Goal: Navigation & Orientation: Find specific page/section

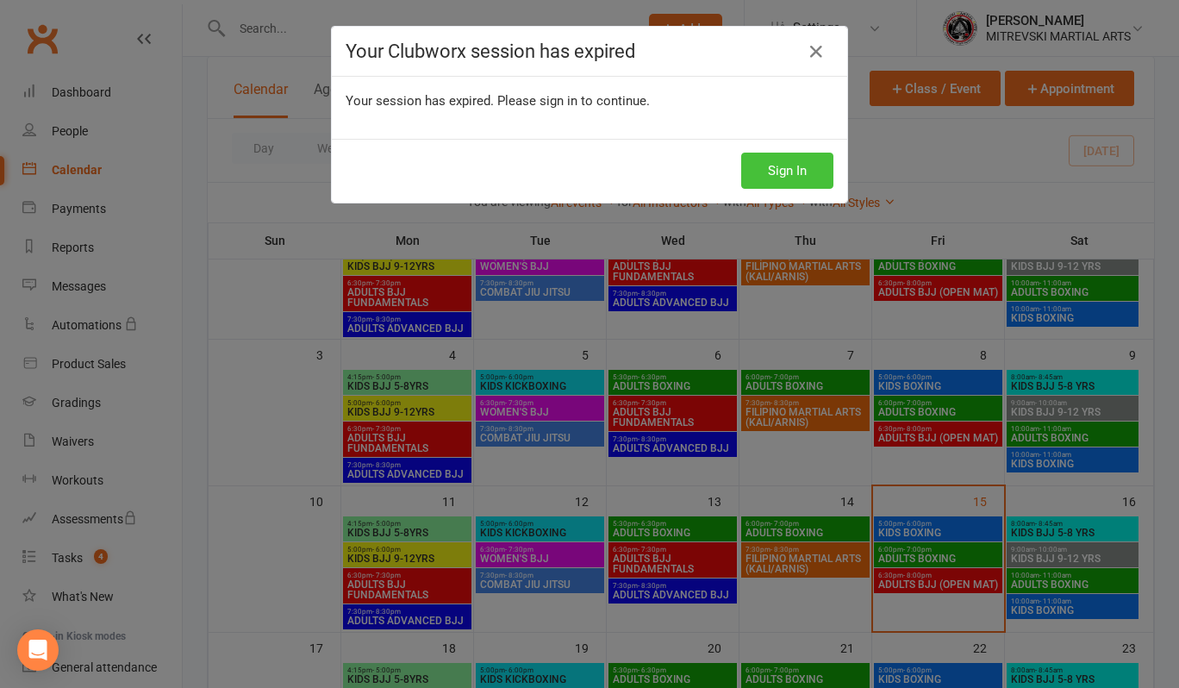
click at [763, 169] on button "Sign In" at bounding box center [787, 171] width 92 height 36
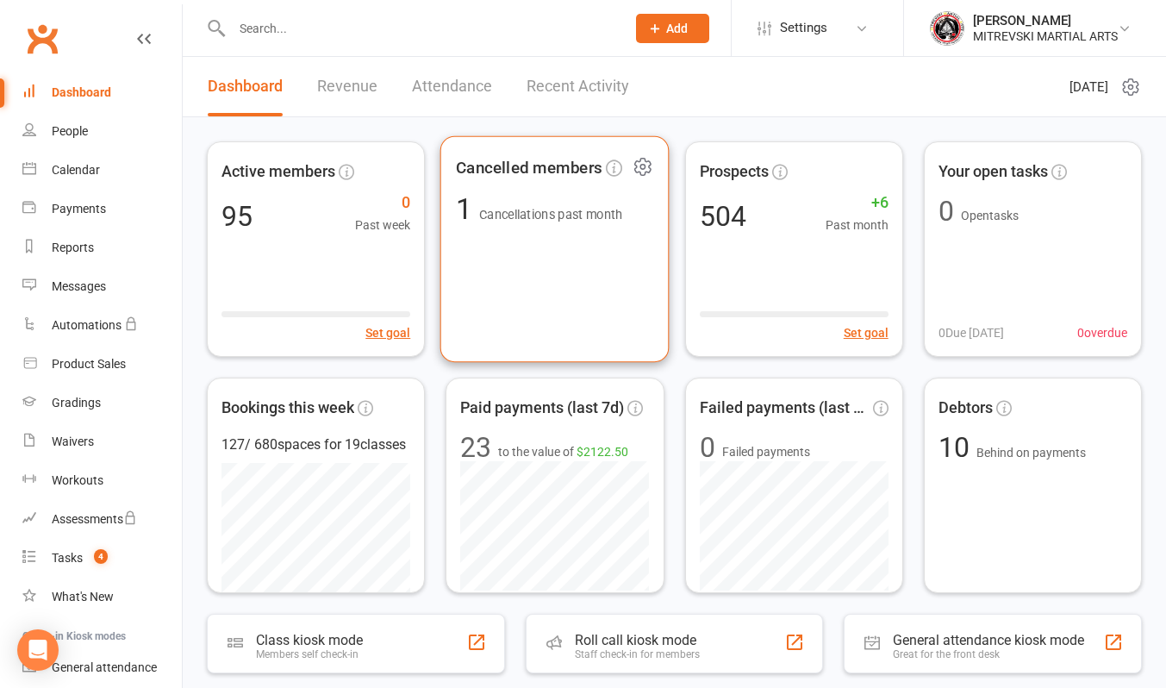
click at [569, 209] on span "Cancellations past month" at bounding box center [551, 215] width 144 height 15
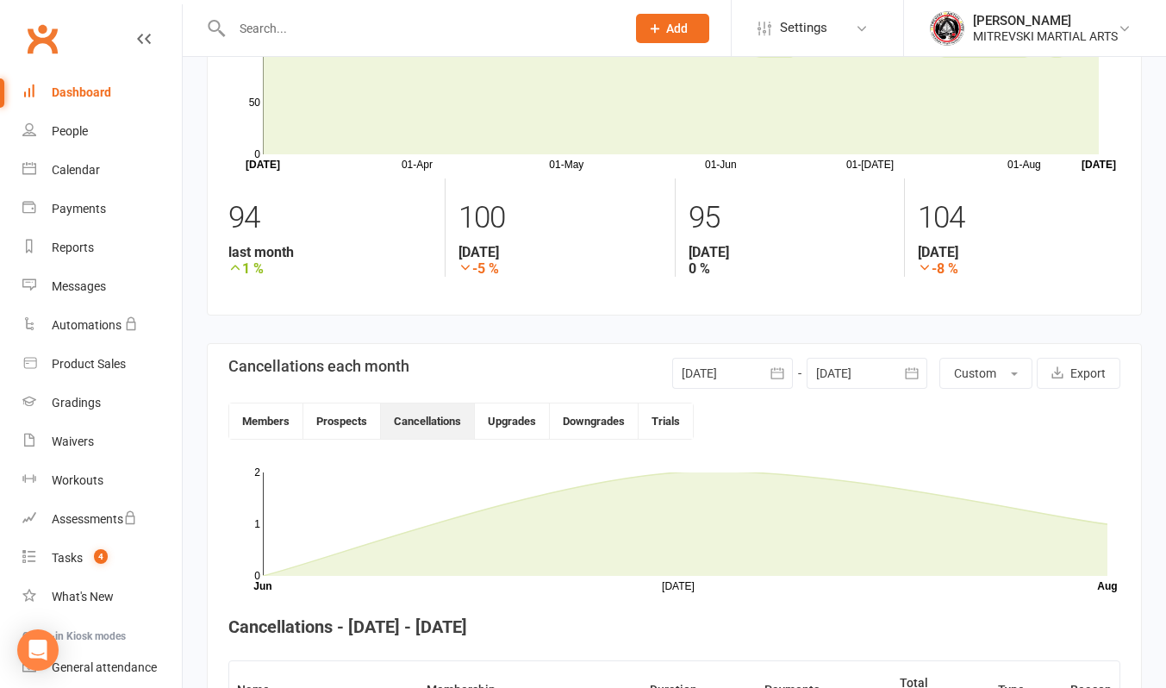
scroll to position [49, 0]
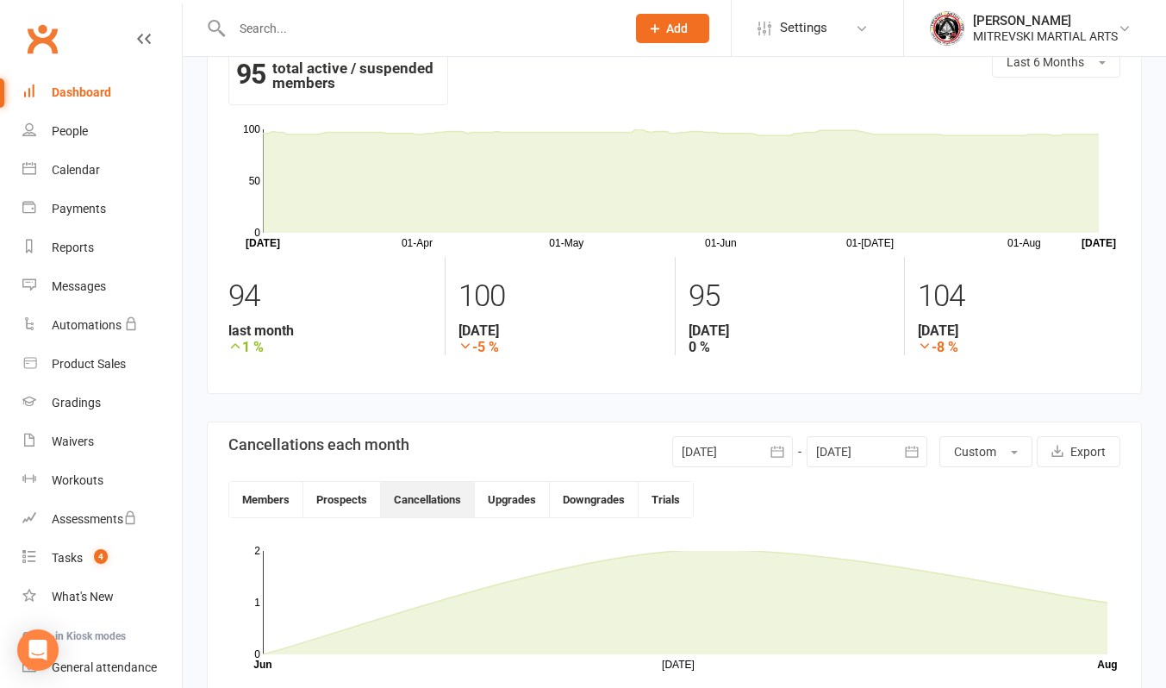
click at [86, 88] on div "Dashboard" at bounding box center [81, 92] width 59 height 14
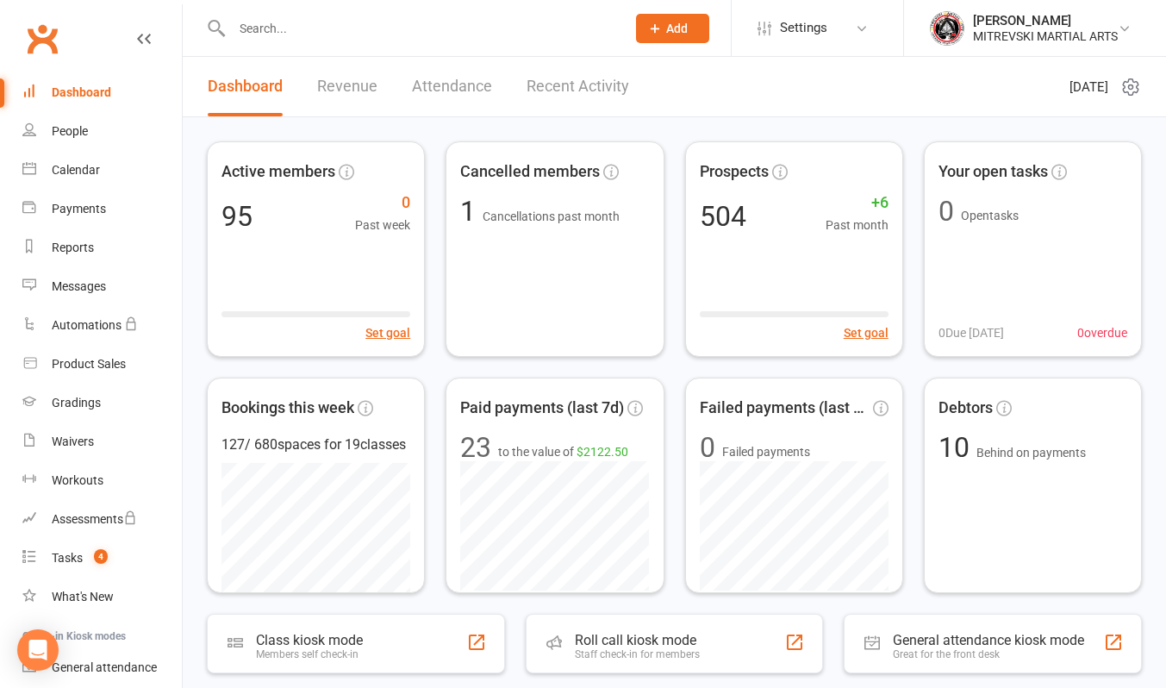
click at [579, 84] on link "Recent Activity" at bounding box center [578, 86] width 103 height 59
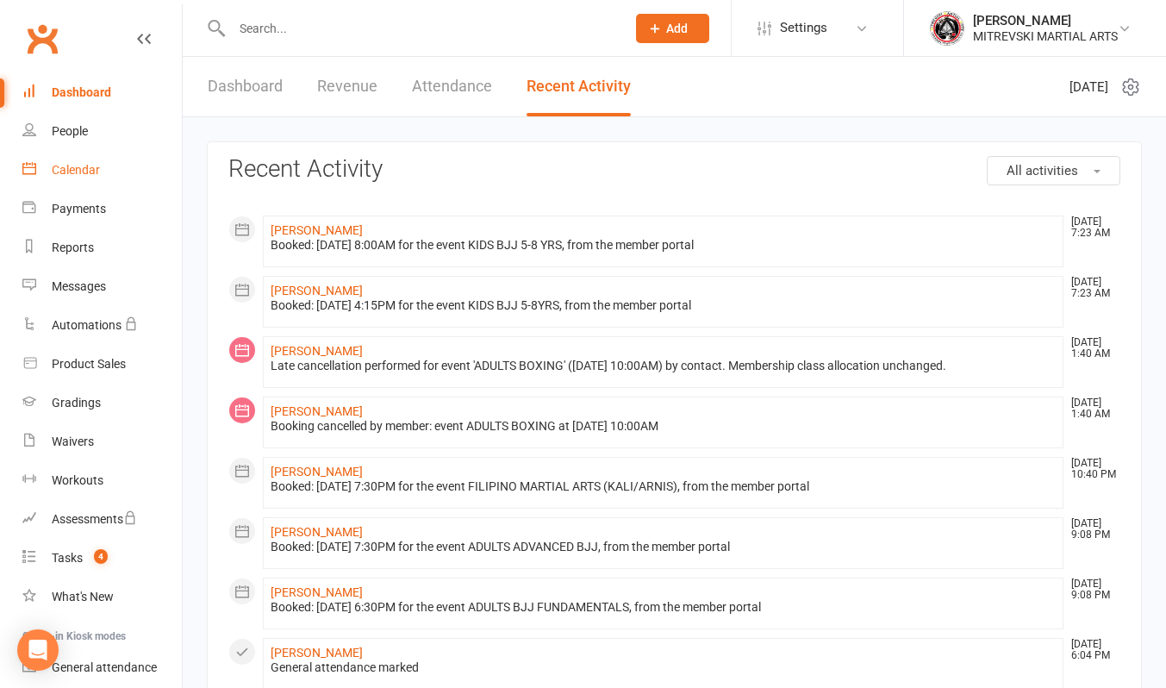
click at [68, 176] on div "Calendar" at bounding box center [76, 170] width 48 height 14
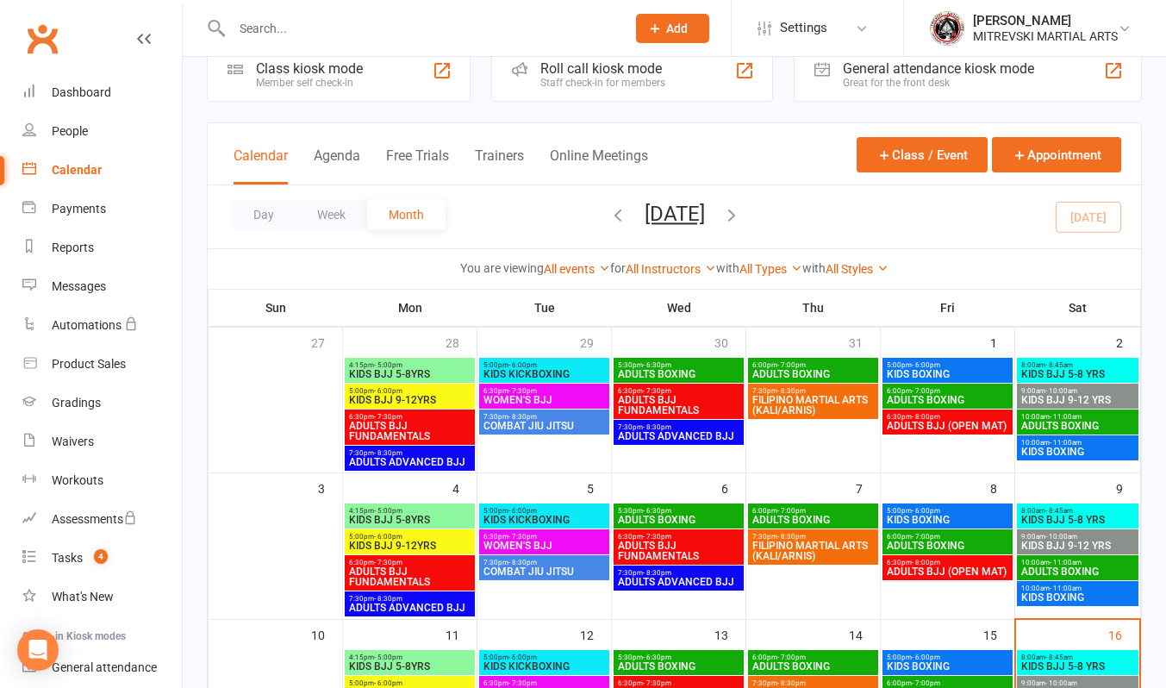
scroll to position [259, 0]
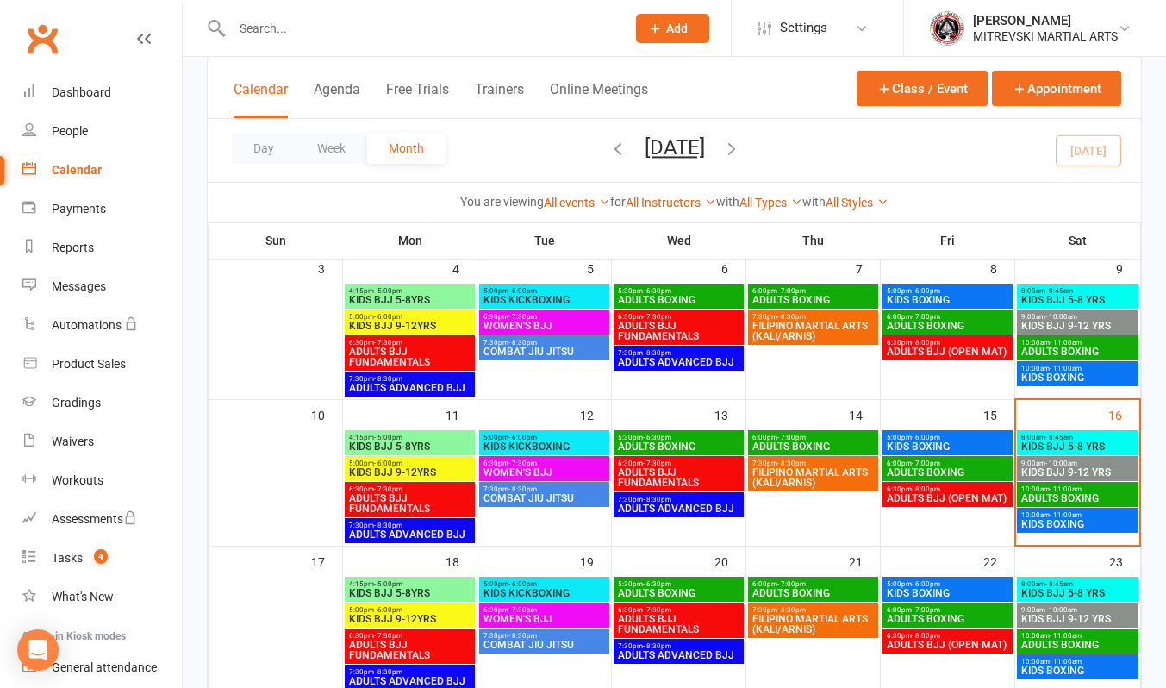
click at [1079, 496] on span "ADULTS BOXING" at bounding box center [1078, 498] width 115 height 10
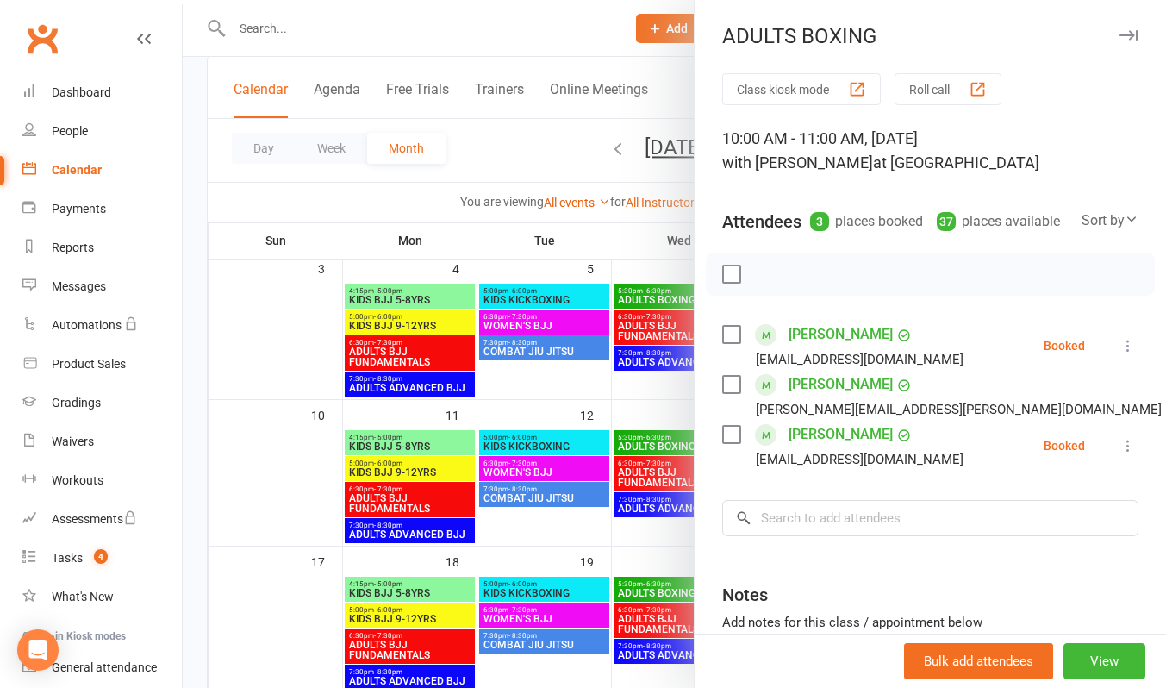
click at [572, 37] on div at bounding box center [675, 344] width 984 height 688
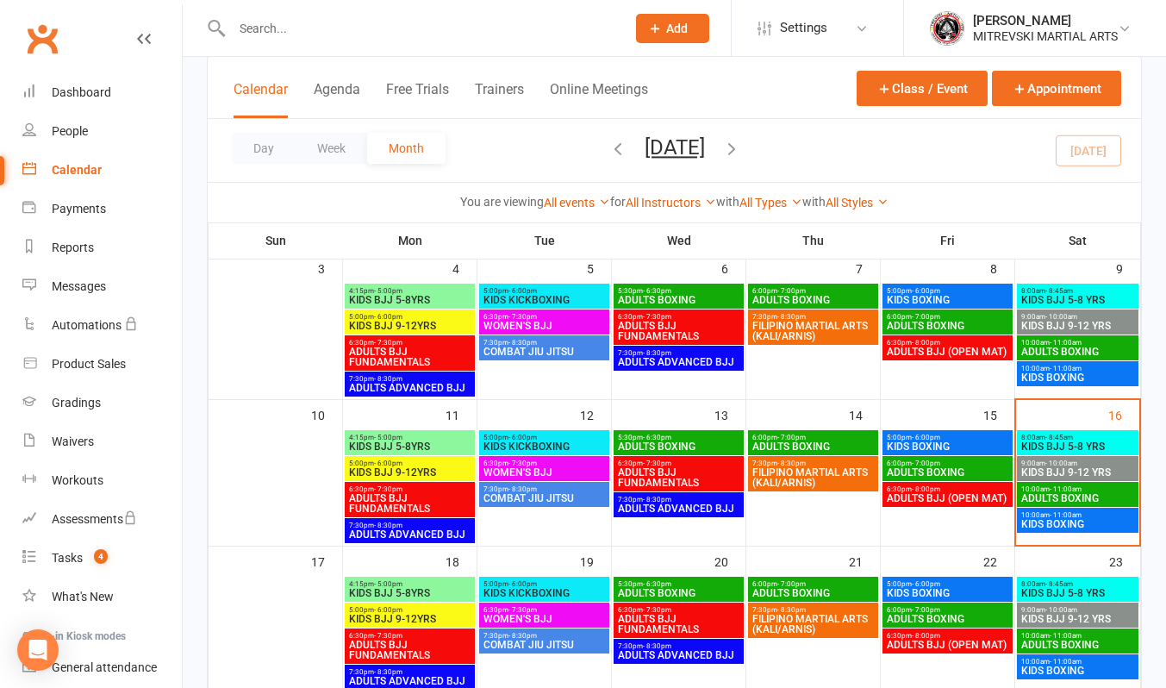
click at [1068, 441] on span "KIDS BJJ 5-8 YRS" at bounding box center [1078, 446] width 115 height 10
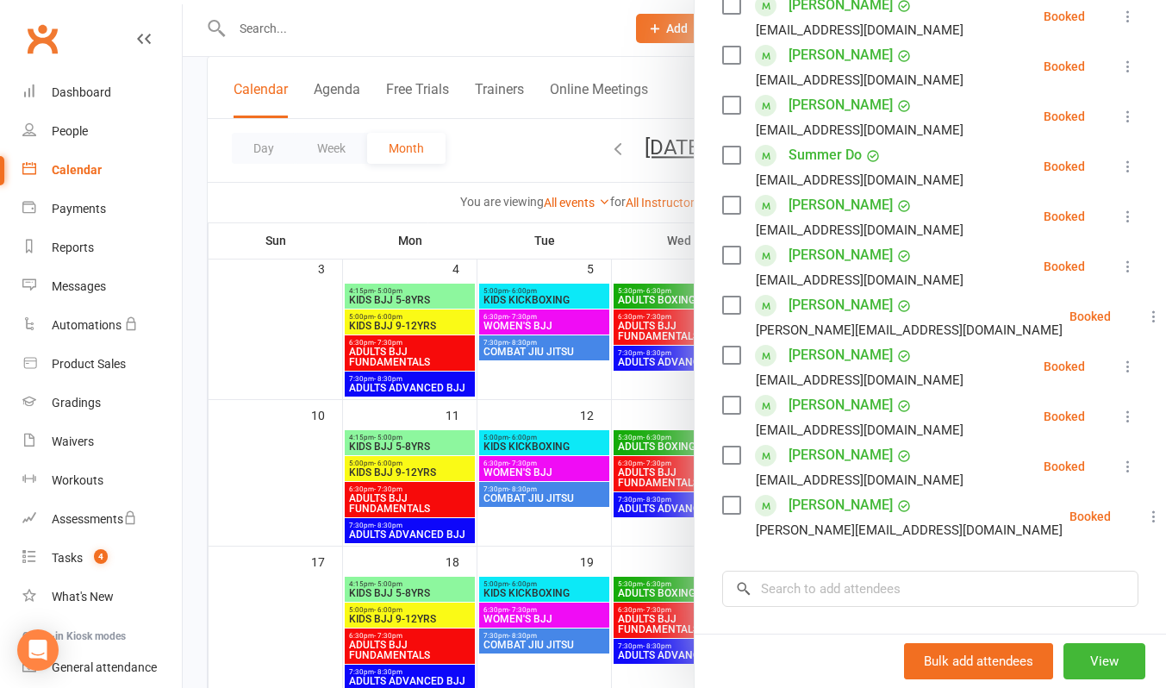
scroll to position [345, 0]
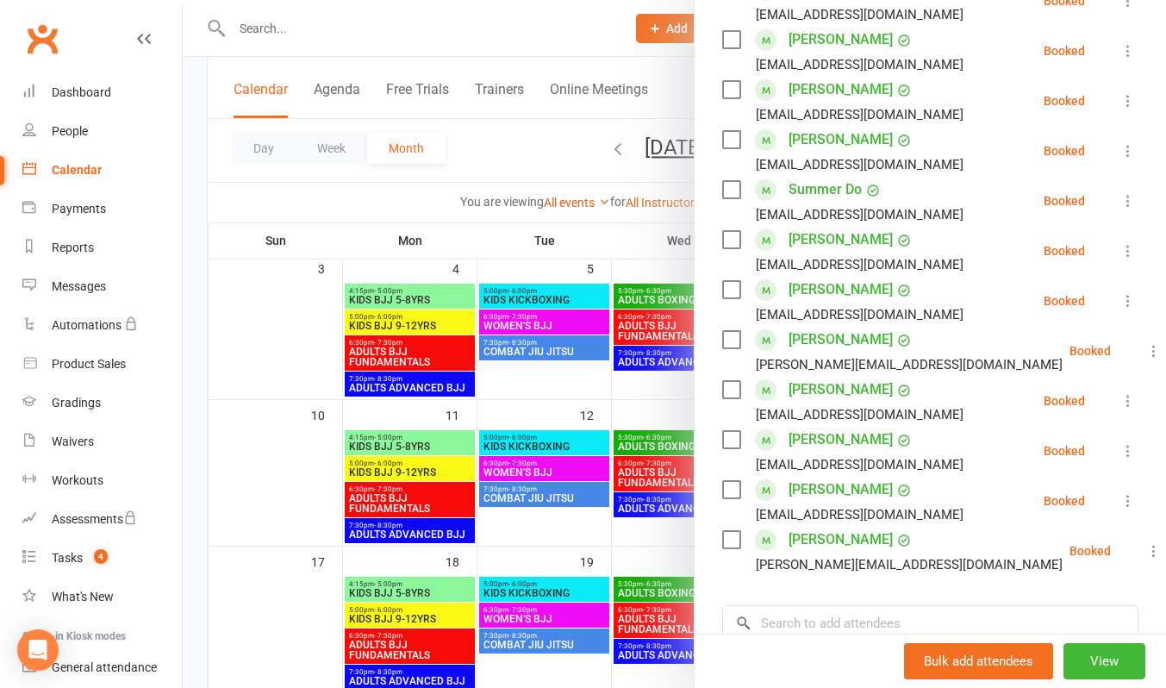
drag, startPoint x: 572, startPoint y: 38, endPoint x: 734, endPoint y: 214, distance: 239.2
click at [572, 38] on div at bounding box center [675, 344] width 984 height 688
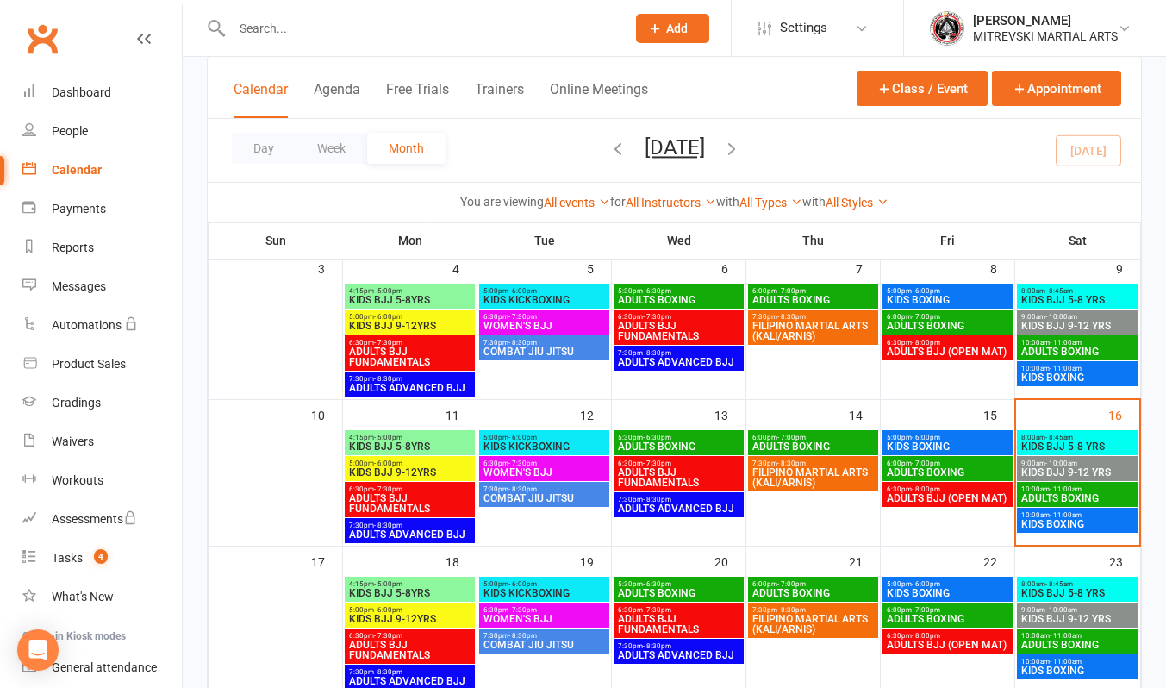
click at [1056, 460] on span "- 10:00am" at bounding box center [1062, 464] width 32 height 8
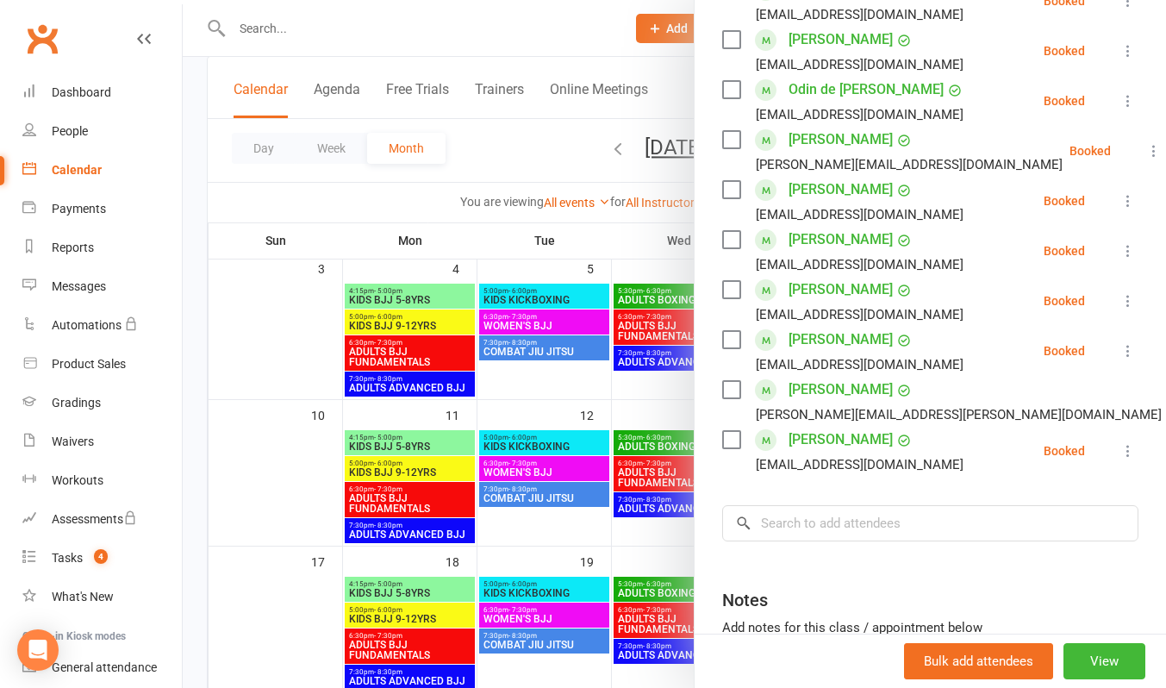
click at [603, 21] on div at bounding box center [675, 344] width 984 height 688
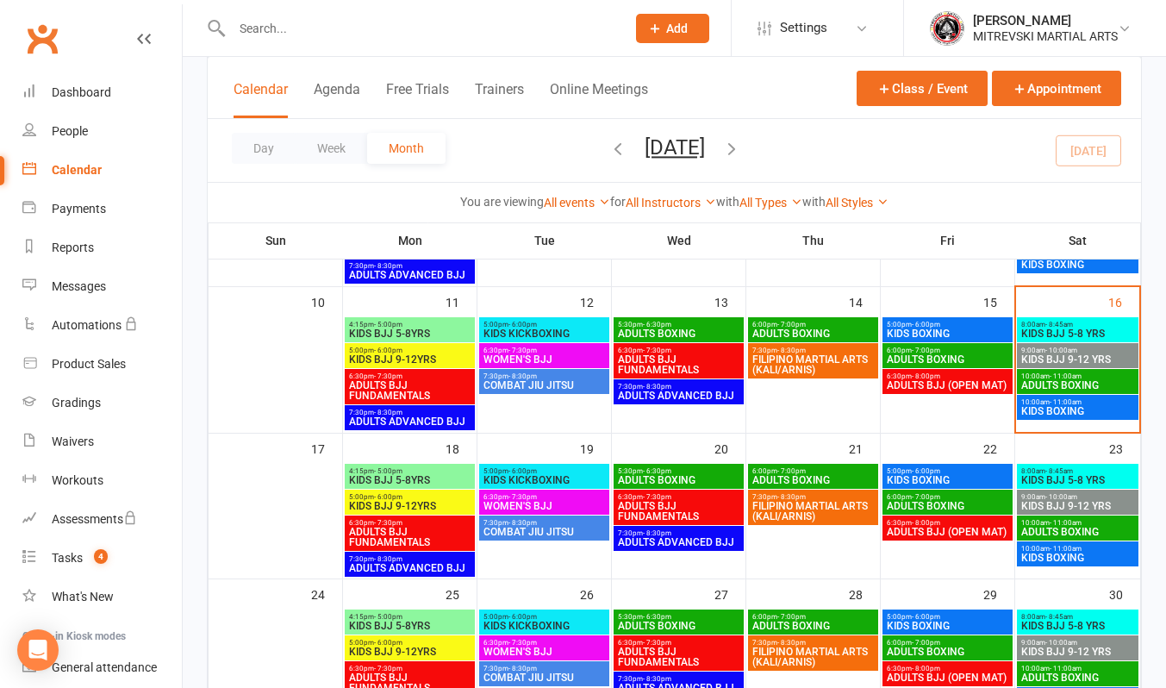
scroll to position [431, 0]
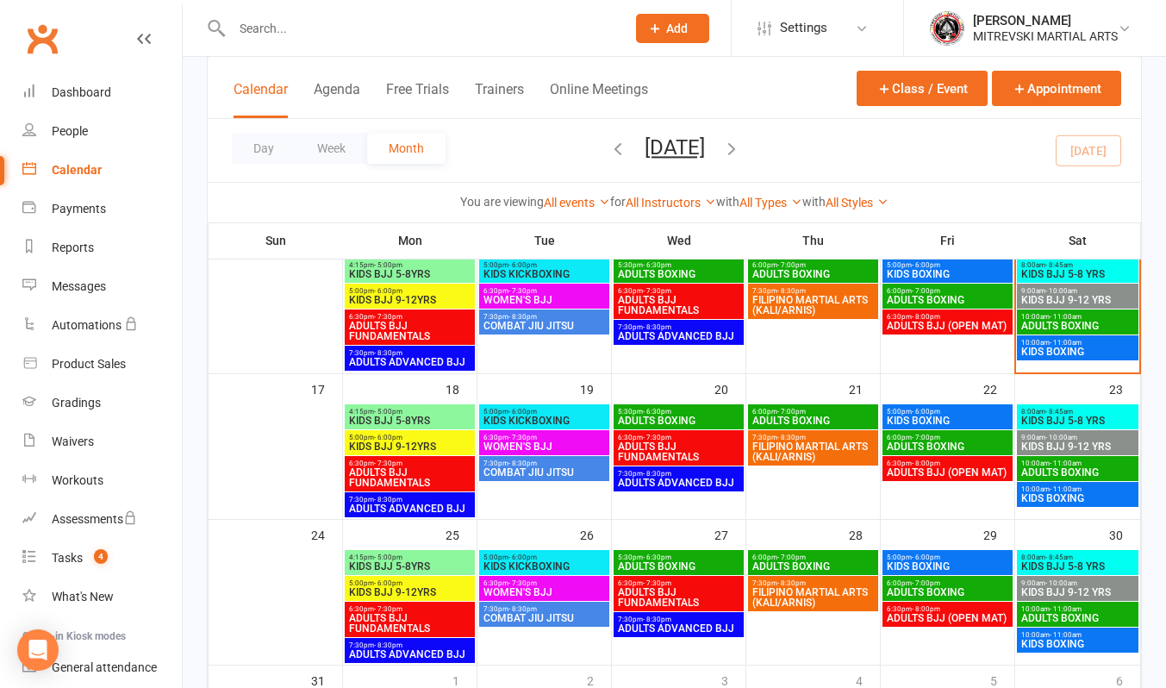
click at [394, 420] on span "KIDS BJJ 5-8YRS" at bounding box center [409, 421] width 123 height 10
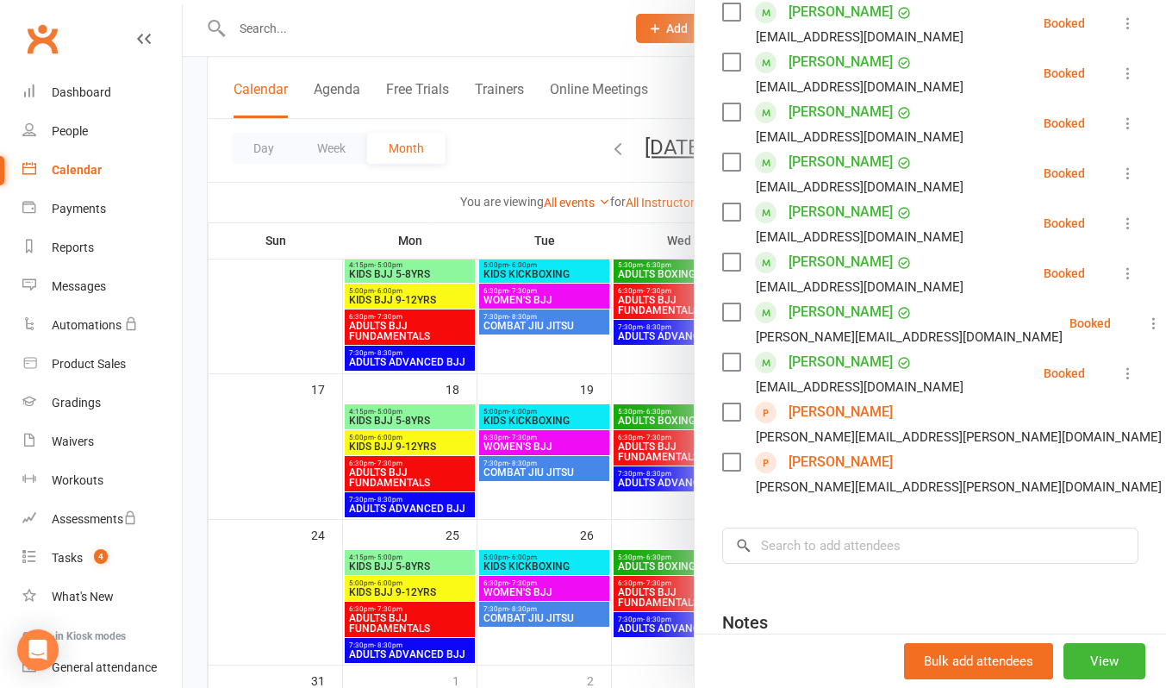
scroll to position [259, 0]
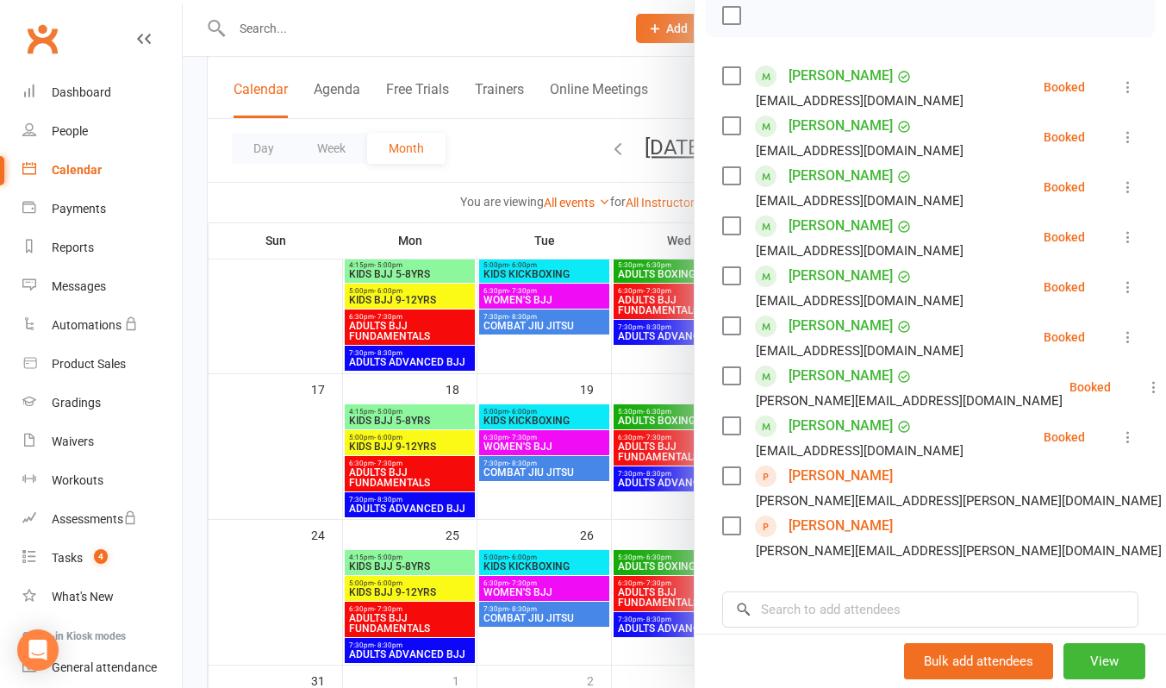
click at [469, 28] on div at bounding box center [675, 344] width 984 height 688
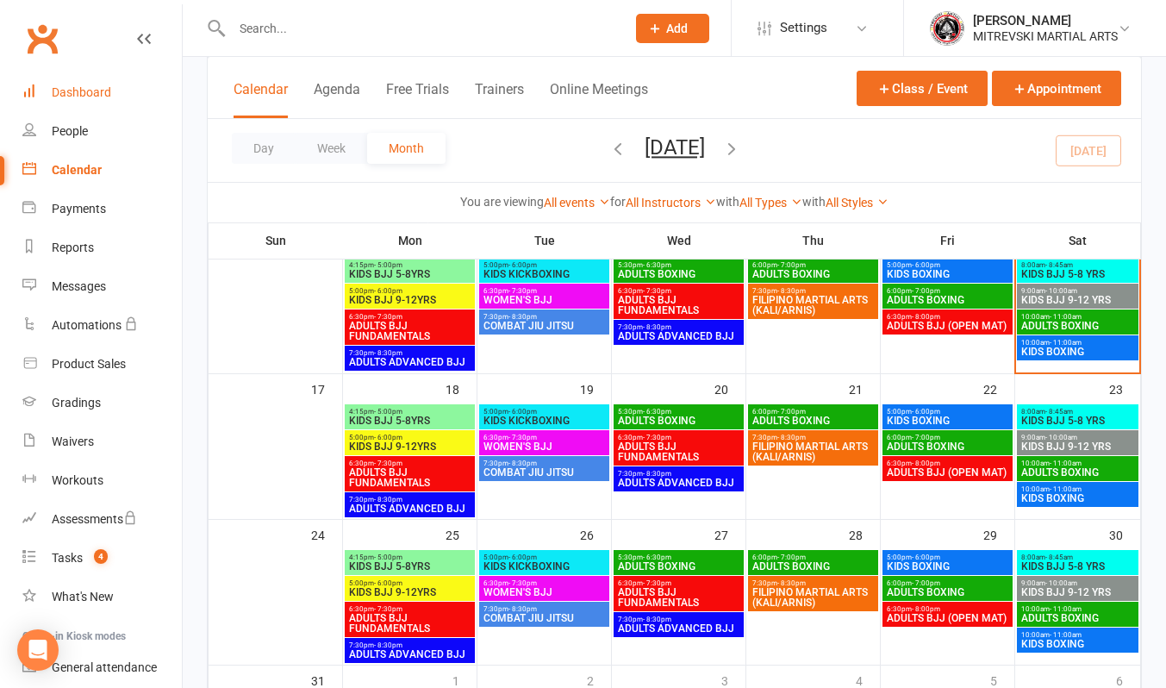
click at [82, 98] on div "Dashboard" at bounding box center [81, 92] width 59 height 14
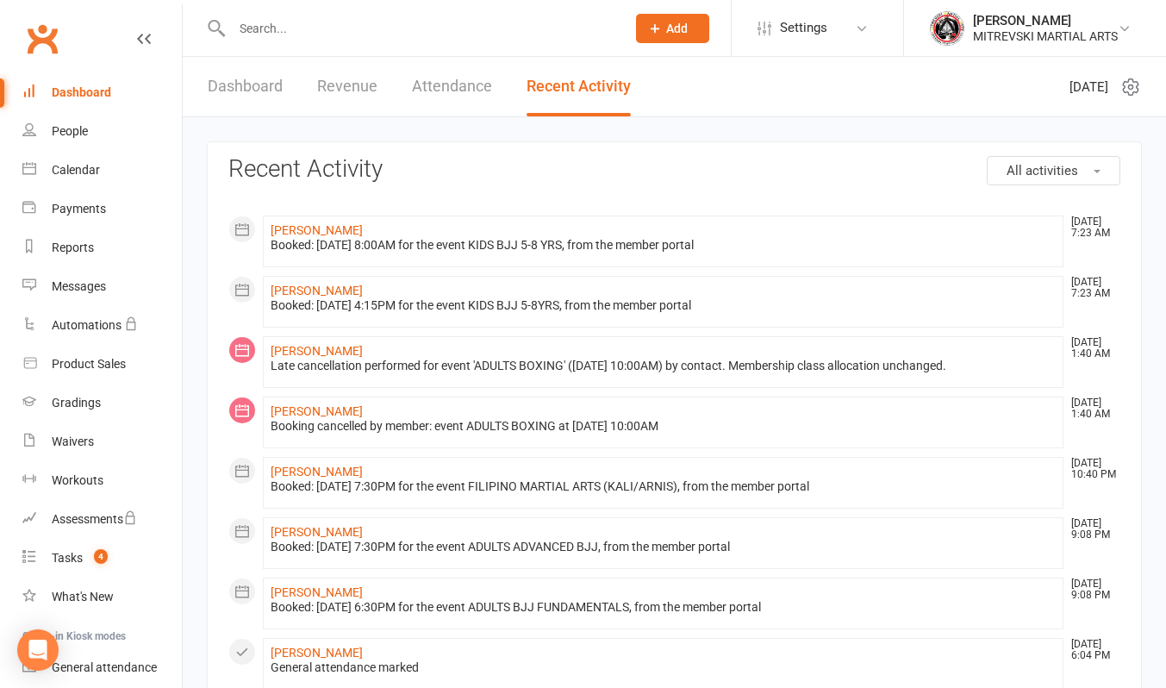
click at [253, 88] on link "Dashboard" at bounding box center [245, 86] width 75 height 59
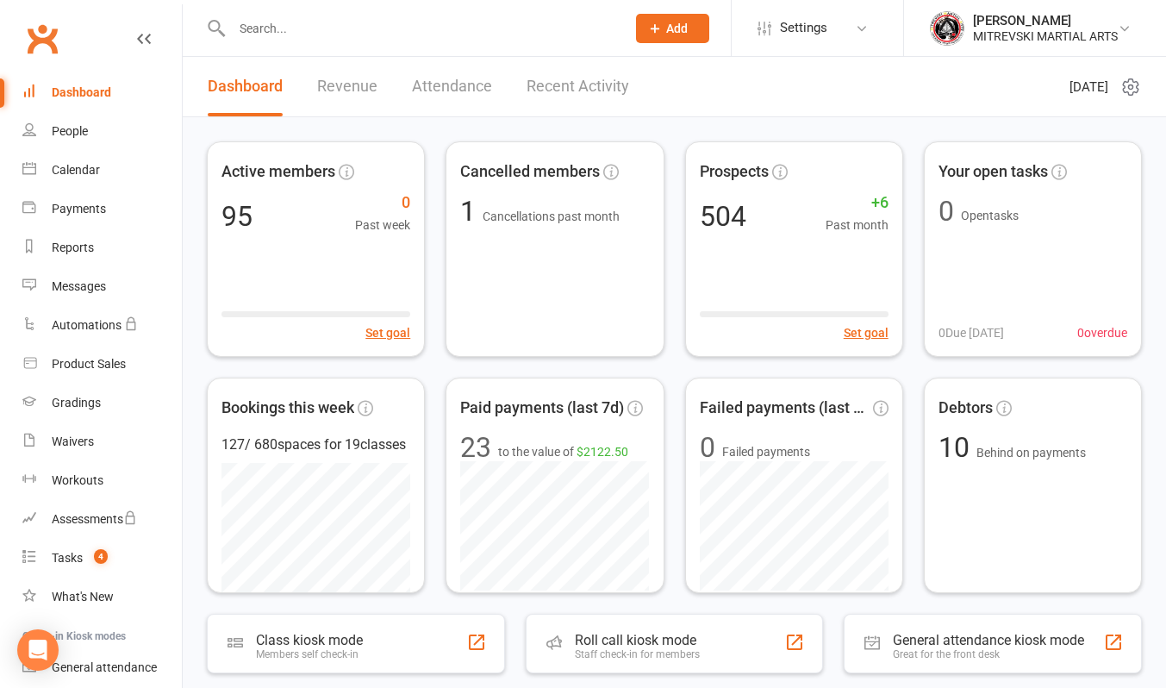
click at [339, 92] on link "Revenue" at bounding box center [347, 86] width 60 height 59
